Goal: Information Seeking & Learning: Compare options

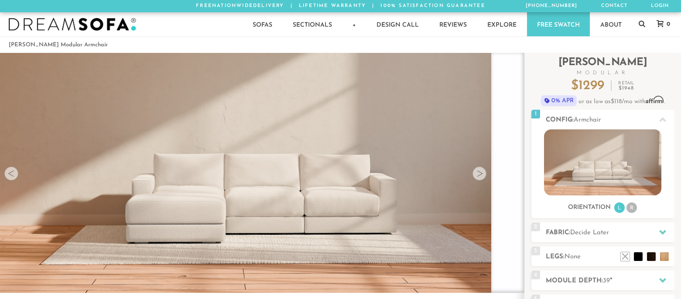
click at [484, 170] on div at bounding box center [480, 173] width 14 height 14
click at [474, 174] on div at bounding box center [480, 173] width 14 height 14
click at [477, 175] on div at bounding box center [480, 173] width 14 height 14
click at [11, 172] on div at bounding box center [11, 173] width 14 height 14
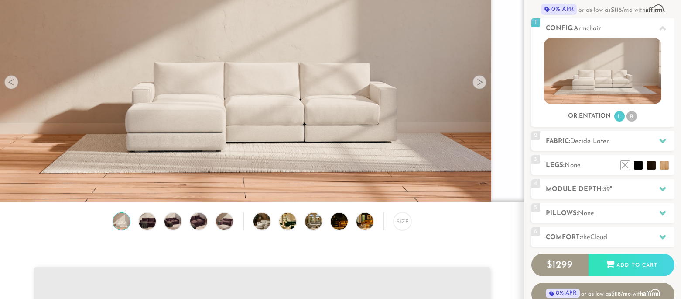
scroll to position [91, 0]
click at [146, 226] on img at bounding box center [147, 221] width 21 height 17
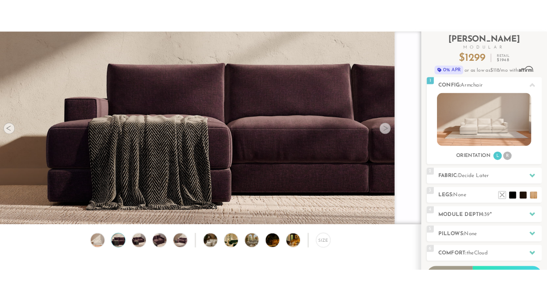
scroll to position [39, 0]
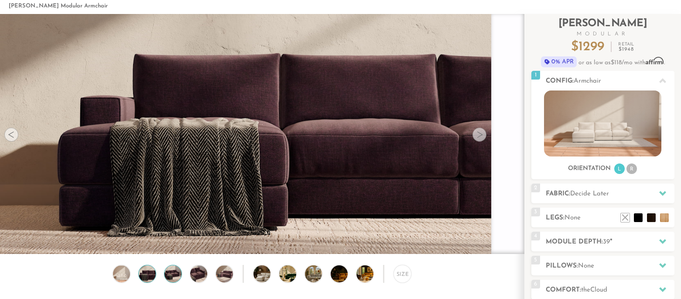
click at [168, 276] on img at bounding box center [173, 273] width 21 height 17
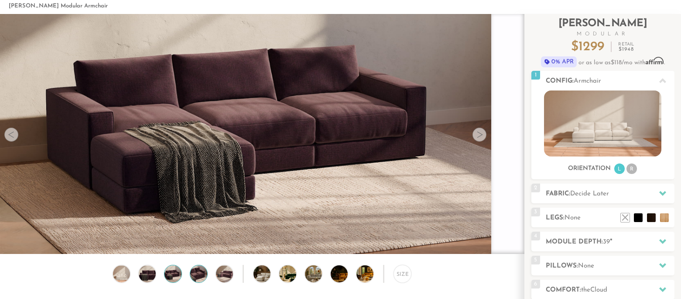
click at [202, 268] on img at bounding box center [199, 273] width 21 height 17
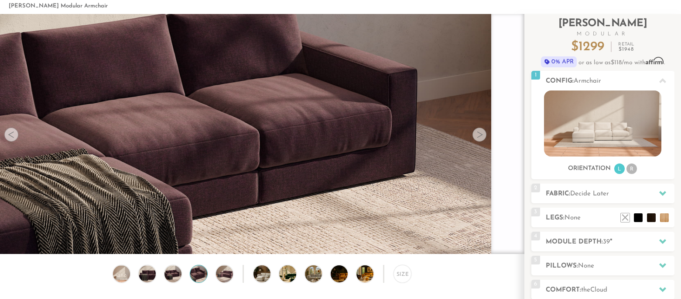
click at [235, 268] on div "Size" at bounding box center [262, 301] width 524 height 75
click at [229, 274] on img at bounding box center [224, 273] width 21 height 17
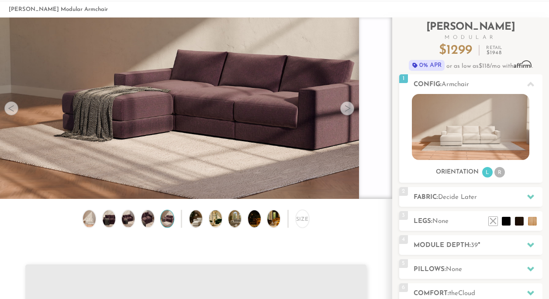
scroll to position [11174, 549]
click at [476, 196] on span "Decide Later" at bounding box center [457, 197] width 39 height 7
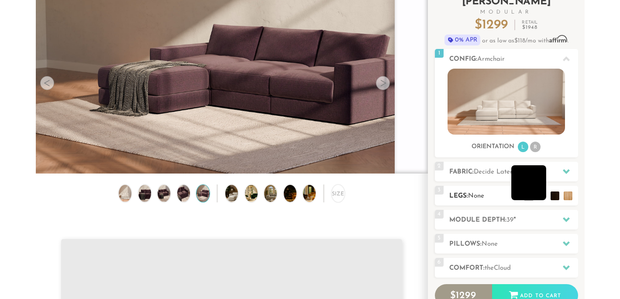
scroll to position [65, 0]
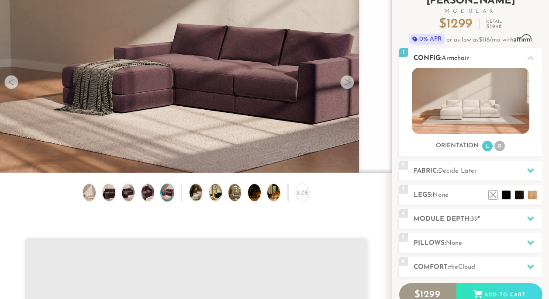
click at [501, 144] on li "R" at bounding box center [499, 146] width 10 height 10
click at [501, 145] on li "R" at bounding box center [499, 146] width 10 height 10
click at [498, 145] on li "R" at bounding box center [499, 146] width 10 height 10
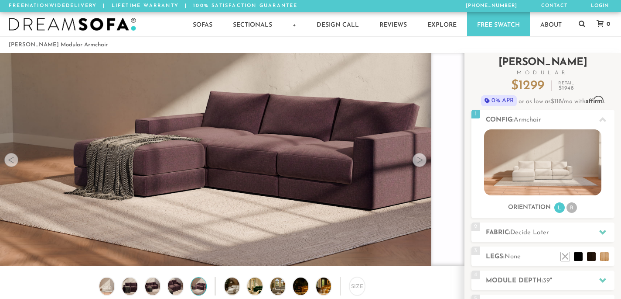
scroll to position [0, 0]
click at [582, 23] on icon at bounding box center [582, 23] width 7 height 7
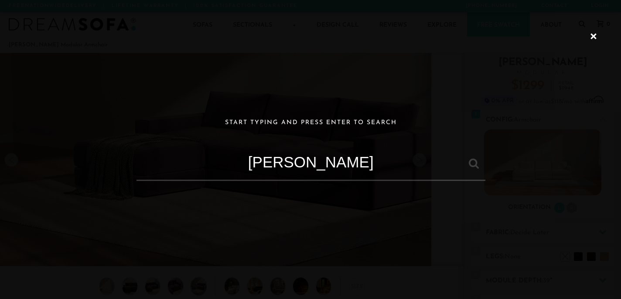
type input "[PERSON_NAME]"
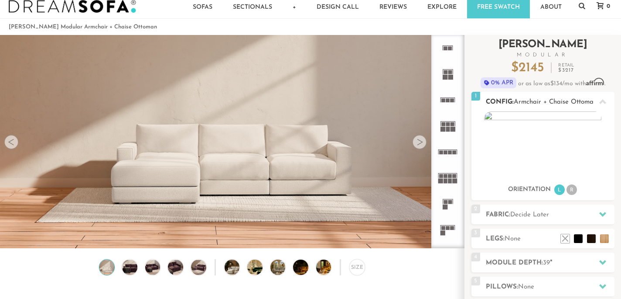
scroll to position [19, 0]
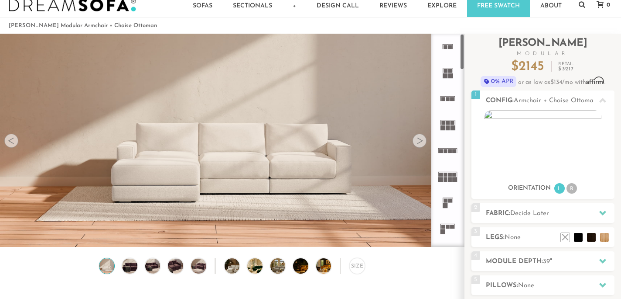
click at [447, 74] on rect at bounding box center [445, 75] width 5 height 5
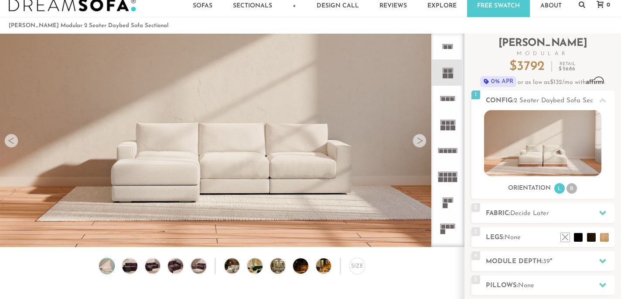
click at [444, 99] on rect at bounding box center [444, 99] width 4 height 4
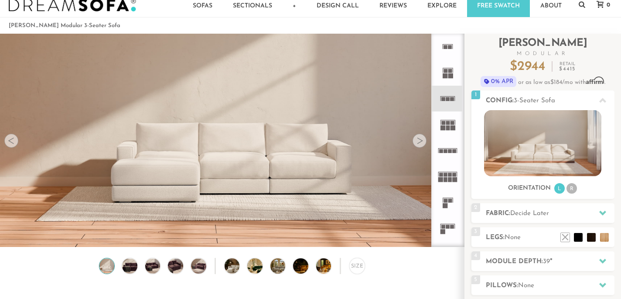
click at [449, 118] on icon at bounding box center [448, 124] width 26 height 26
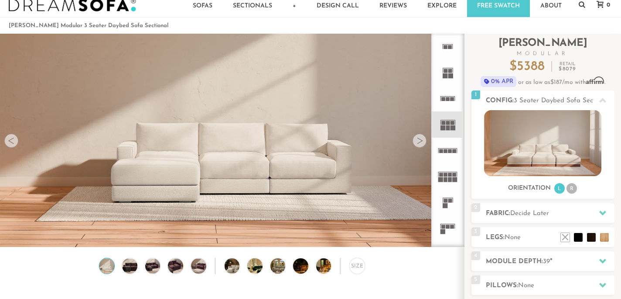
click at [444, 149] on icon at bounding box center [448, 150] width 26 height 26
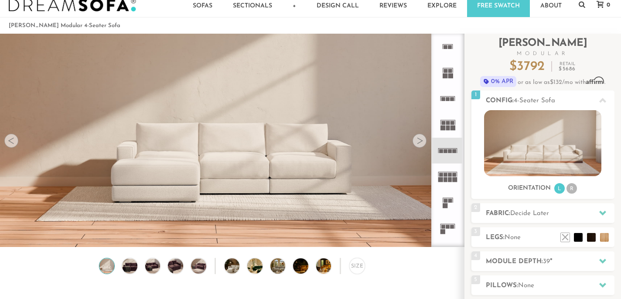
click at [447, 179] on rect at bounding box center [446, 179] width 4 height 5
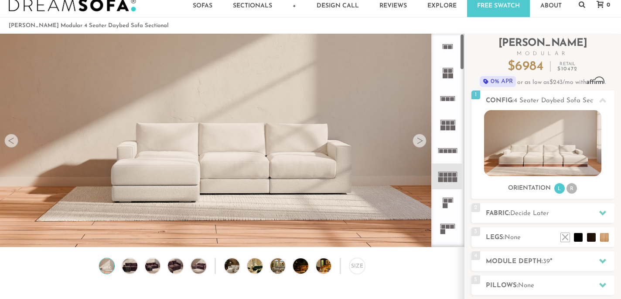
click at [456, 199] on icon at bounding box center [448, 202] width 26 height 26
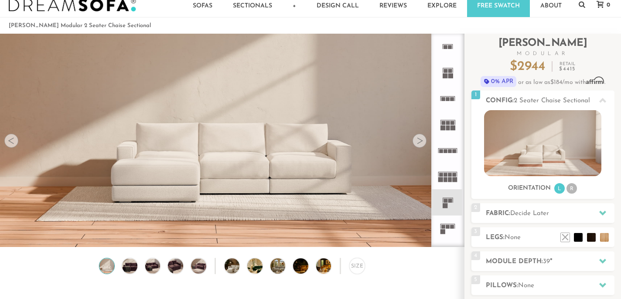
click at [447, 222] on icon at bounding box center [448, 228] width 26 height 26
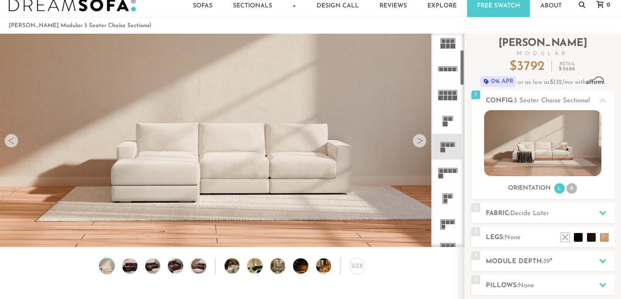
scroll to position [95, 0]
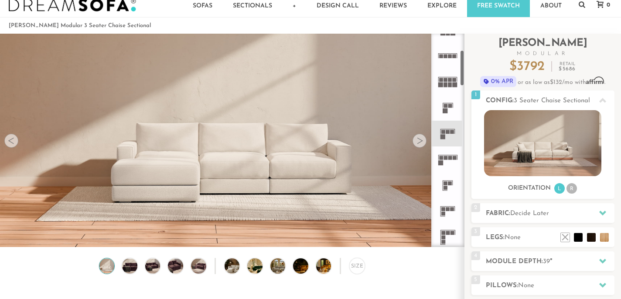
click at [444, 156] on icon at bounding box center [448, 159] width 26 height 26
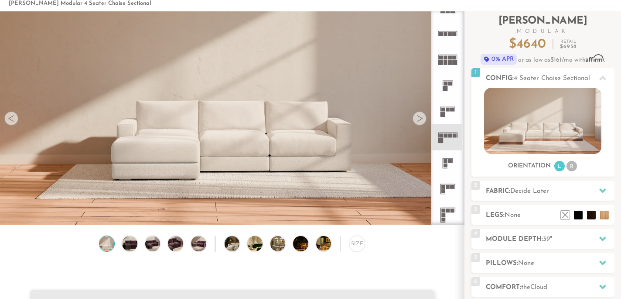
scroll to position [42, 0]
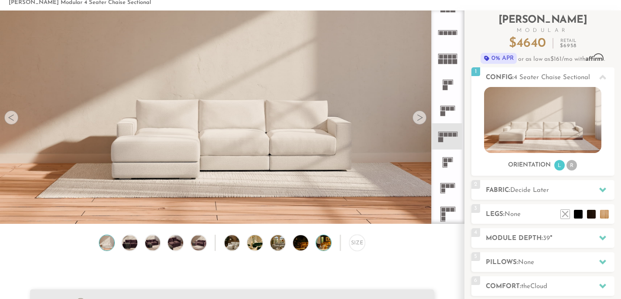
click at [329, 244] on img at bounding box center [329, 242] width 27 height 15
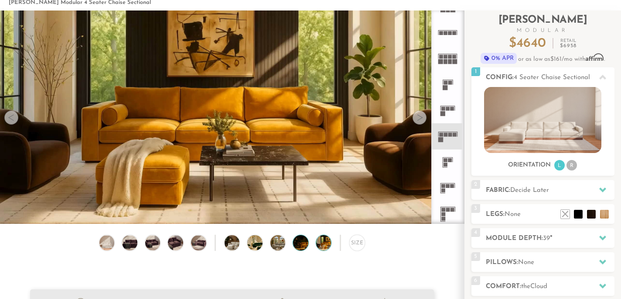
click at [298, 241] on img at bounding box center [306, 242] width 27 height 15
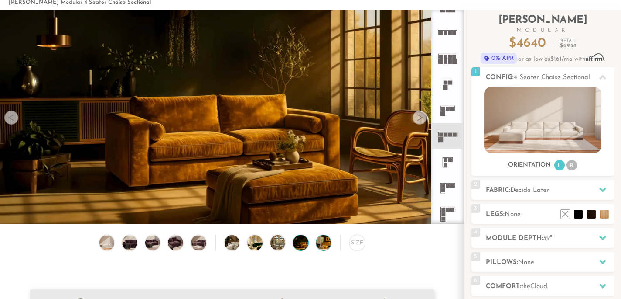
click at [329, 245] on img at bounding box center [329, 242] width 27 height 15
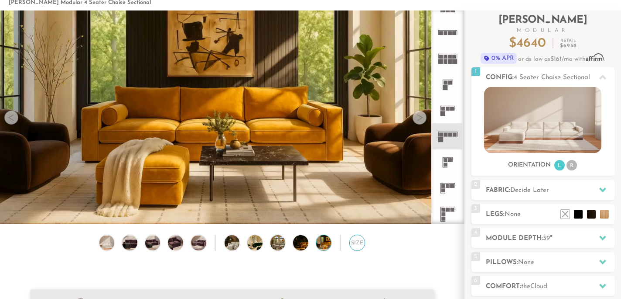
click at [357, 245] on div "Size" at bounding box center [358, 242] width 16 height 16
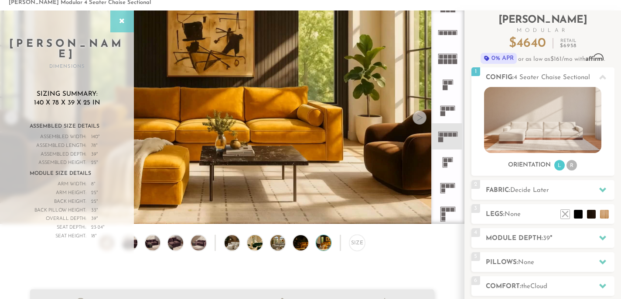
click at [123, 13] on div at bounding box center [122, 21] width 24 height 22
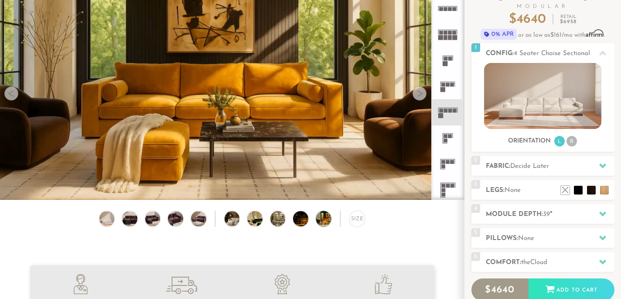
scroll to position [67, 0]
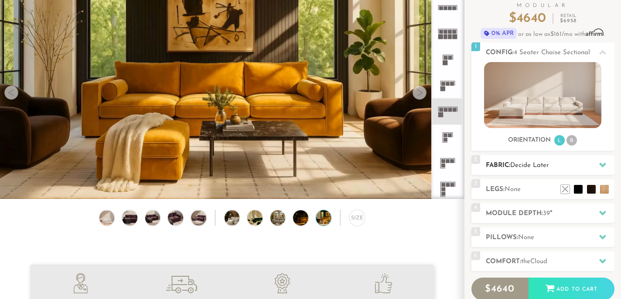
click at [522, 168] on span "Decide Later" at bounding box center [530, 165] width 39 height 7
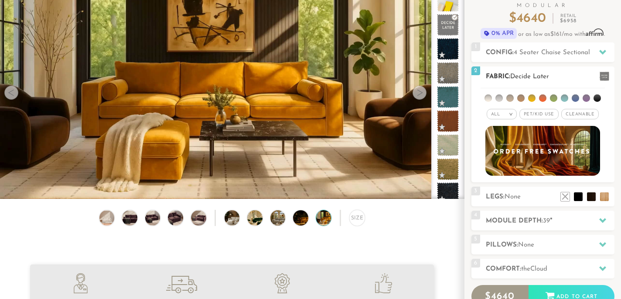
click at [555, 100] on li at bounding box center [553, 97] width 7 height 7
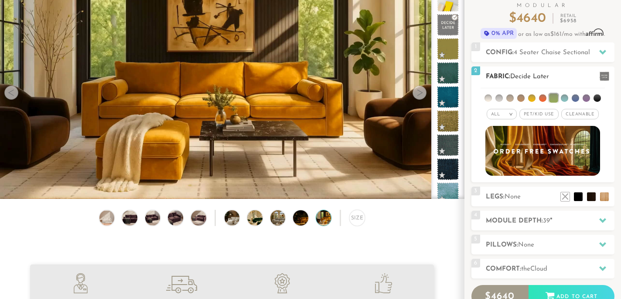
click at [555, 96] on li at bounding box center [553, 97] width 9 height 9
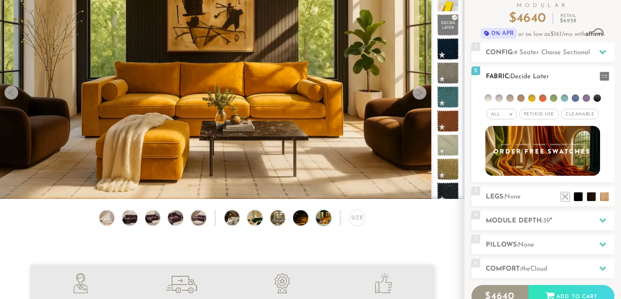
click at [557, 96] on ul at bounding box center [543, 96] width 124 height 16
click at [555, 97] on li at bounding box center [553, 97] width 7 height 7
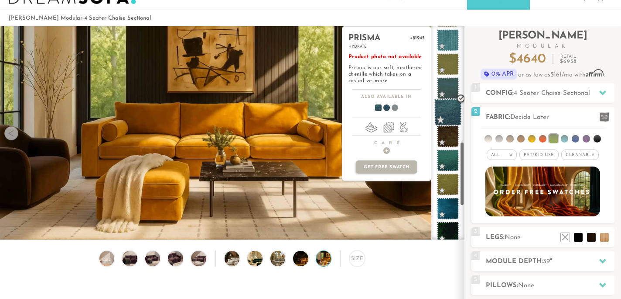
scroll to position [389, 0]
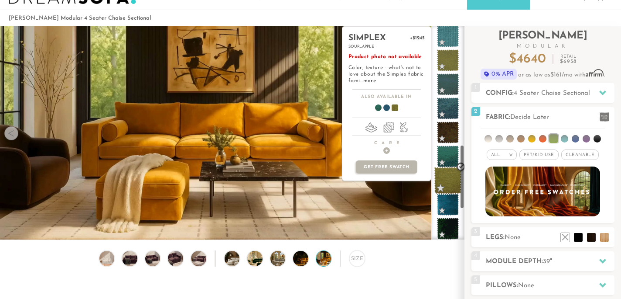
click at [448, 176] on span at bounding box center [448, 180] width 27 height 27
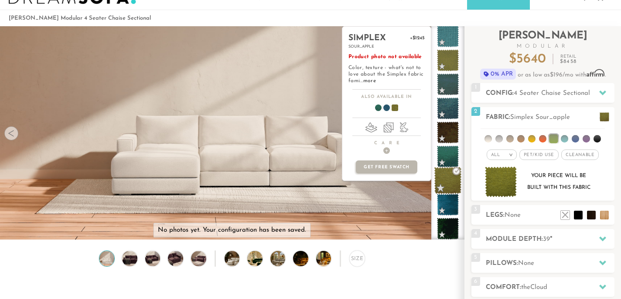
click at [451, 183] on span at bounding box center [448, 180] width 27 height 27
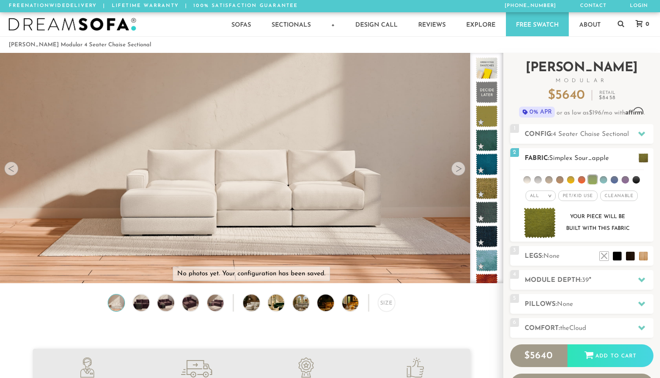
scroll to position [0, 0]
click at [575, 133] on span "4 Seater Chaise Sectional" at bounding box center [591, 134] width 76 height 7
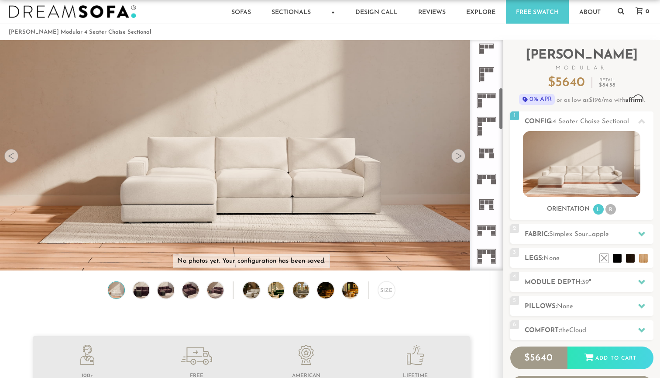
scroll to position [273, 0]
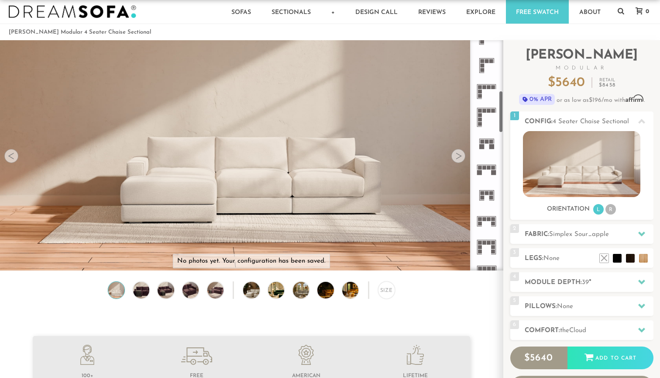
click at [487, 118] on icon at bounding box center [487, 117] width 26 height 26
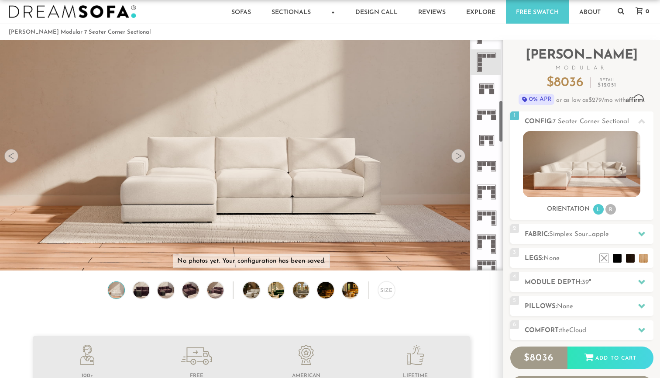
scroll to position [329, 0]
click at [488, 159] on icon at bounding box center [487, 165] width 26 height 26
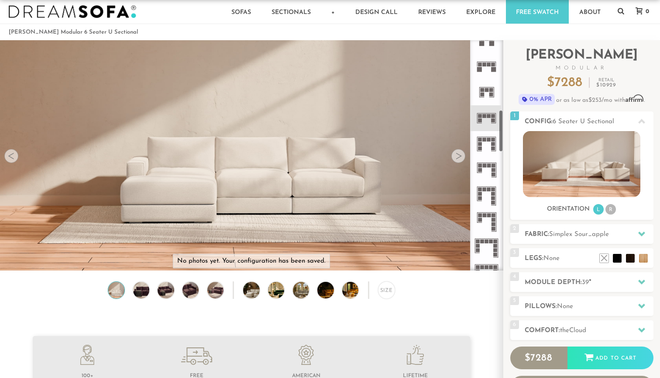
scroll to position [377, 0]
click at [484, 198] on icon at bounding box center [487, 195] width 26 height 26
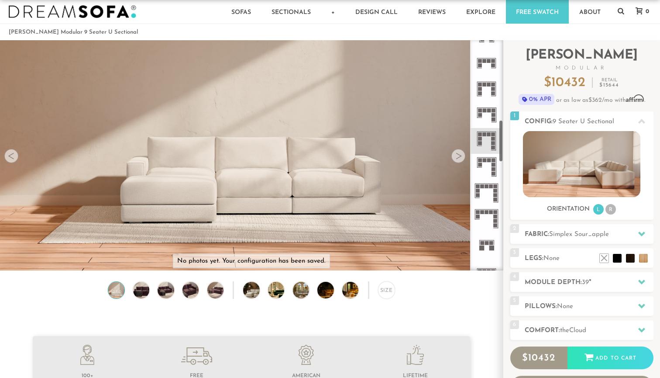
scroll to position [431, 0]
click at [484, 184] on rect at bounding box center [482, 186] width 4 height 4
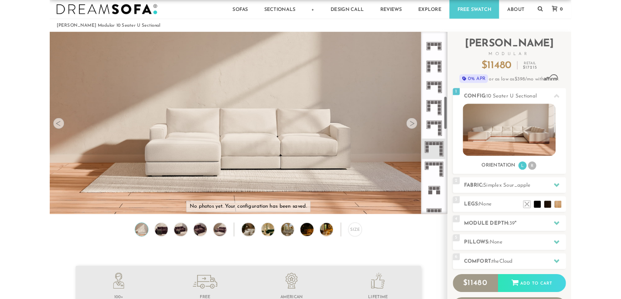
scroll to position [441, 0]
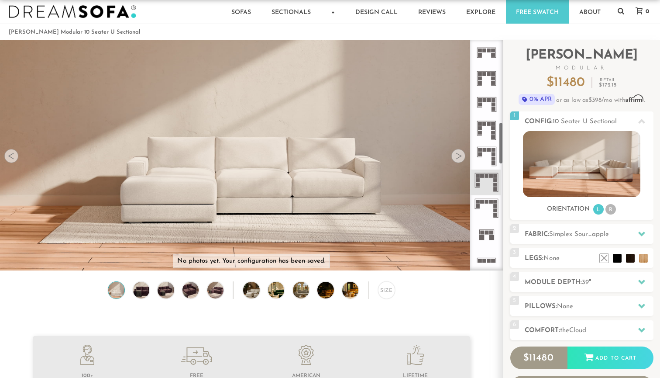
click at [491, 215] on icon at bounding box center [487, 208] width 26 height 26
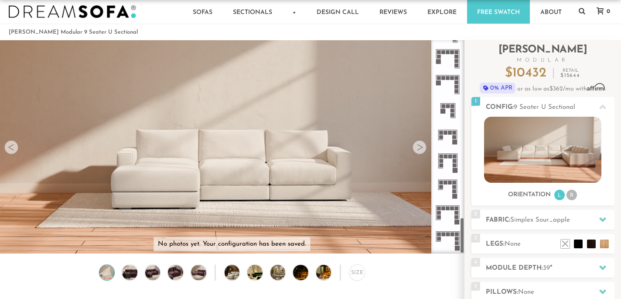
scroll to position [14, 0]
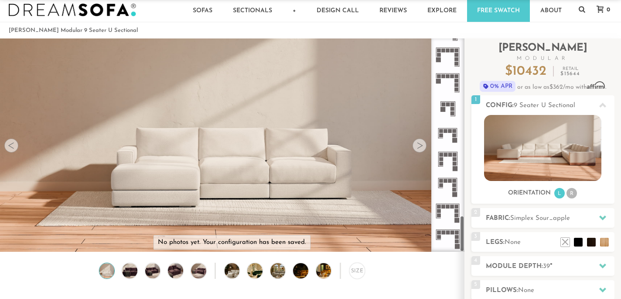
click at [450, 235] on icon at bounding box center [448, 238] width 26 height 26
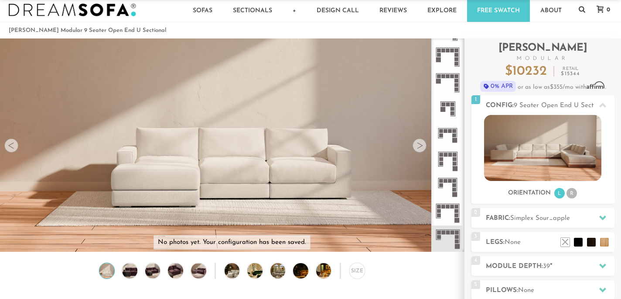
click at [449, 211] on icon at bounding box center [448, 212] width 26 height 26
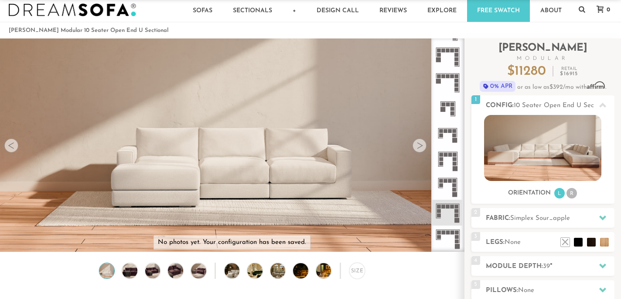
click at [450, 187] on icon at bounding box center [448, 187] width 26 height 26
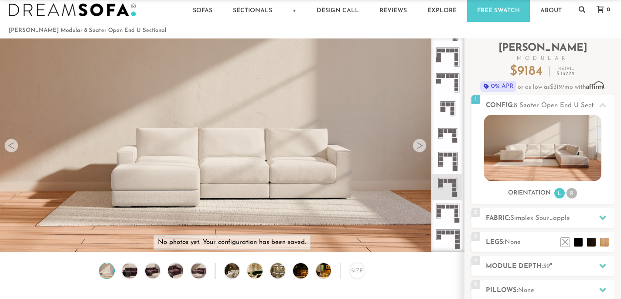
click at [450, 169] on icon at bounding box center [448, 161] width 26 height 26
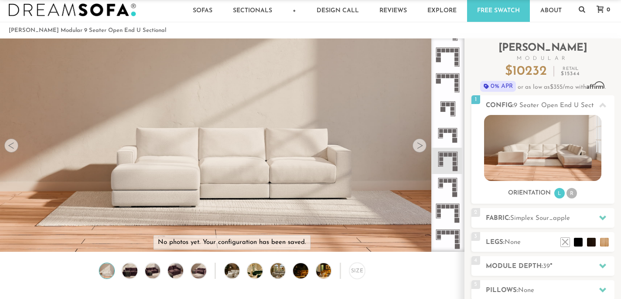
click at [452, 134] on icon at bounding box center [448, 135] width 26 height 26
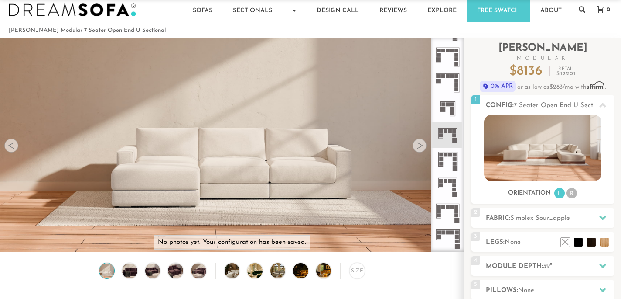
click at [448, 110] on icon at bounding box center [448, 109] width 26 height 26
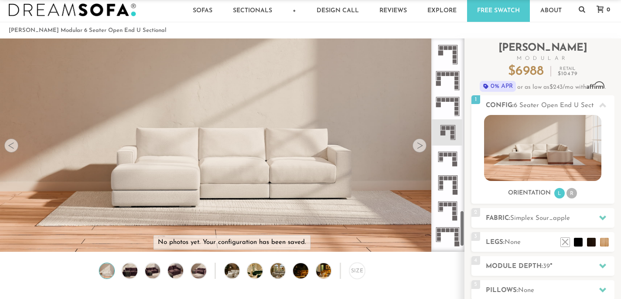
scroll to position [997, 0]
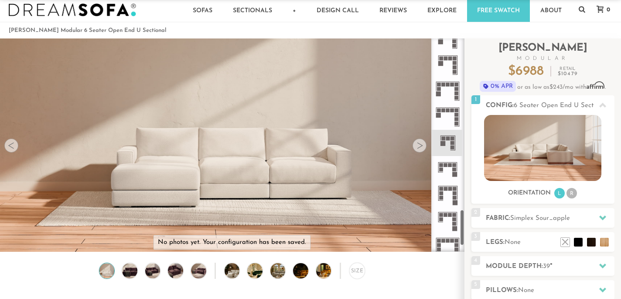
click at [452, 106] on icon at bounding box center [448, 117] width 26 height 26
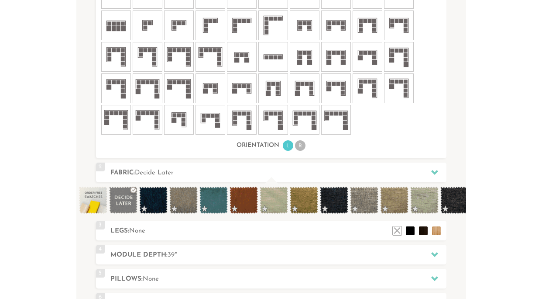
scroll to position [533, 0]
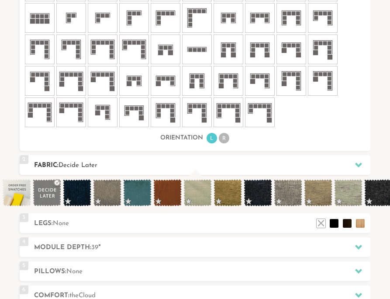
click at [62, 166] on span "Decide Later" at bounding box center [77, 165] width 39 height 7
click at [82, 193] on span at bounding box center [77, 192] width 28 height 27
click at [98, 193] on span at bounding box center [107, 192] width 28 height 27
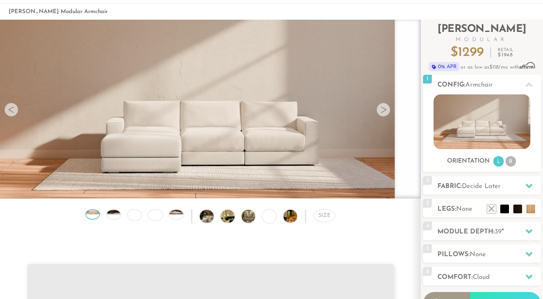
scroll to position [38, 0]
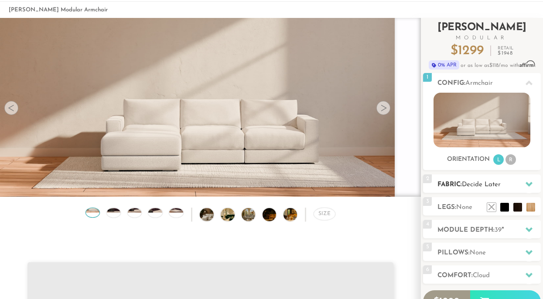
click at [389, 182] on h2 "Fabric: Decide Later" at bounding box center [489, 184] width 103 height 10
click at [389, 180] on div "2 Fabric: Decide Later" at bounding box center [482, 183] width 118 height 18
click at [389, 180] on h2 "Fabric: Decide Later" at bounding box center [489, 184] width 103 height 10
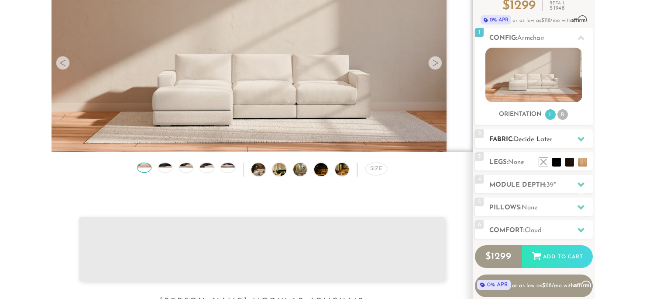
scroll to position [85, 0]
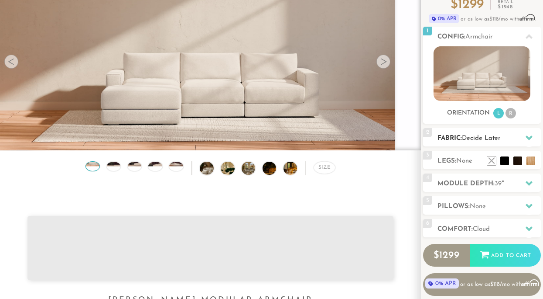
click at [389, 134] on icon at bounding box center [529, 137] width 7 height 7
click at [389, 141] on icon at bounding box center [529, 137] width 7 height 7
click at [389, 137] on icon at bounding box center [529, 137] width 7 height 5
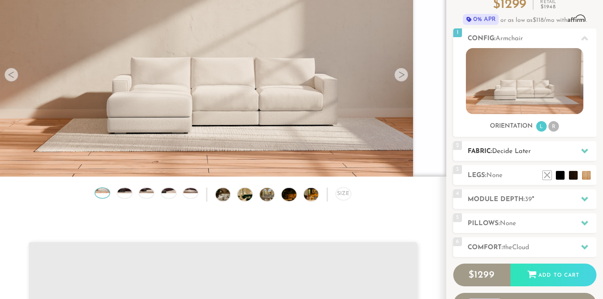
scroll to position [0, 0]
click at [389, 146] on div at bounding box center [584, 151] width 18 height 18
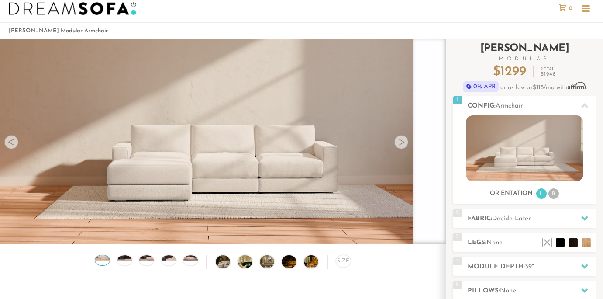
scroll to position [12, 0]
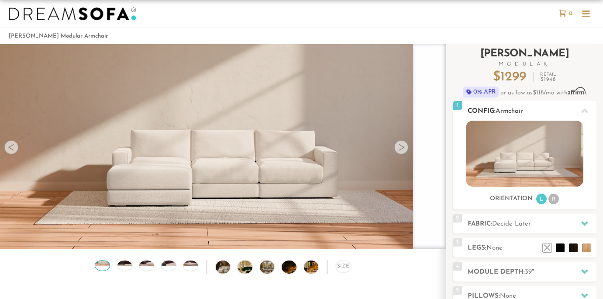
click at [389, 125] on img at bounding box center [524, 153] width 117 height 66
click at [389, 200] on li "R" at bounding box center [553, 198] width 10 height 10
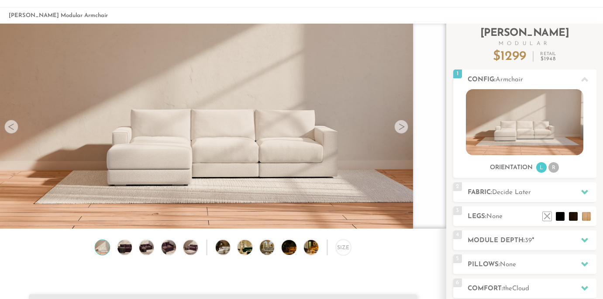
scroll to position [35, 0]
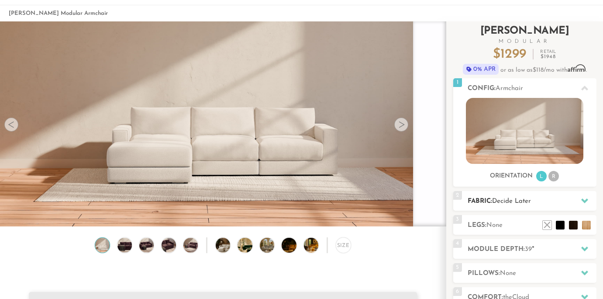
click at [540, 197] on h2 "Fabric: Decide Later" at bounding box center [531, 201] width 129 height 10
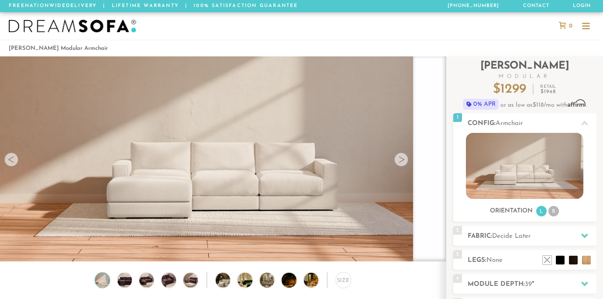
scroll to position [0, 0]
click at [56, 48] on li "Landon Modular Armchair" at bounding box center [58, 48] width 99 height 12
click at [56, 135] on video at bounding box center [223, 132] width 446 height 223
click at [17, 161] on div at bounding box center [11, 159] width 14 height 14
click at [10, 161] on div at bounding box center [11, 159] width 14 height 14
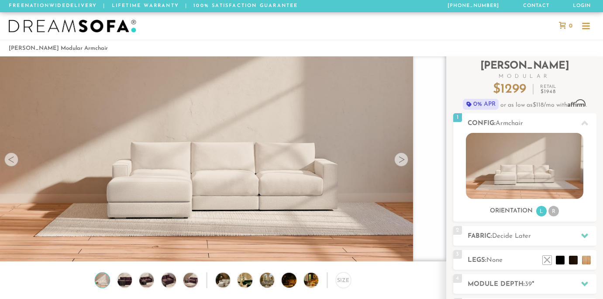
click at [10, 161] on div at bounding box center [11, 159] width 14 height 14
click at [127, 283] on img at bounding box center [124, 279] width 17 height 14
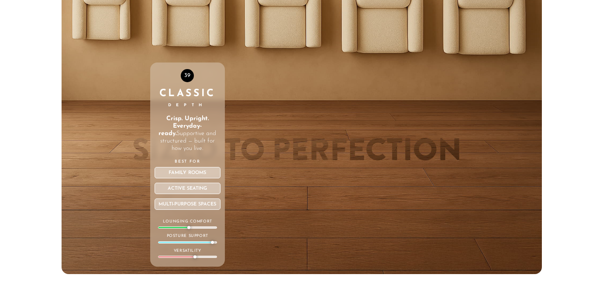
scroll to position [2870, 0]
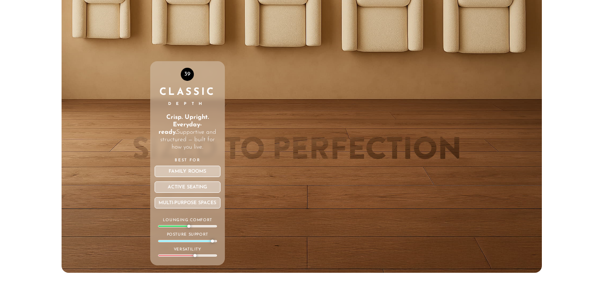
click at [184, 173] on div "Family Rooms" at bounding box center [187, 170] width 66 height 11
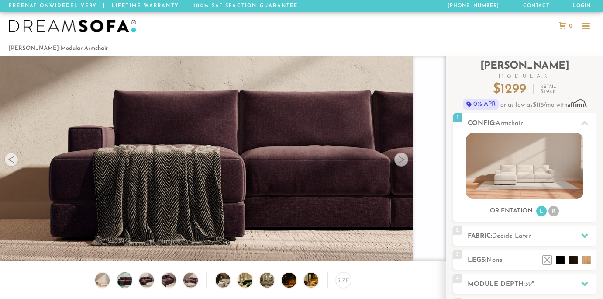
scroll to position [0, 0]
click at [52, 30] on img at bounding box center [72, 26] width 127 height 13
